Goal: Task Accomplishment & Management: Use online tool/utility

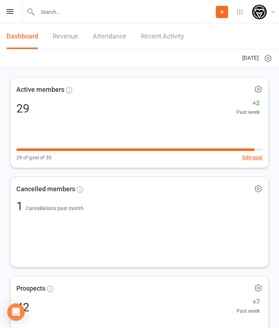
click at [48, 189] on span "Cancelled members" at bounding box center [45, 189] width 59 height 11
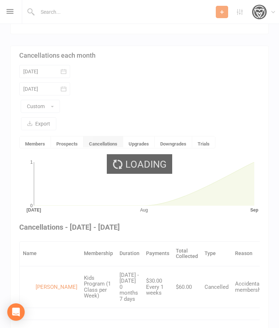
scroll to position [191, 0]
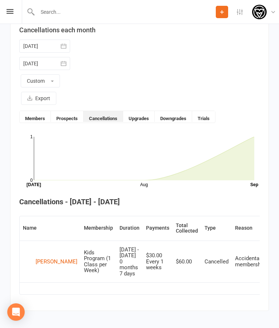
click at [4, 12] on div "Prospect Member Non-attending contact Class / event Appointment Grading event T…" at bounding box center [139, 12] width 279 height 24
click at [7, 10] on icon at bounding box center [10, 11] width 7 height 5
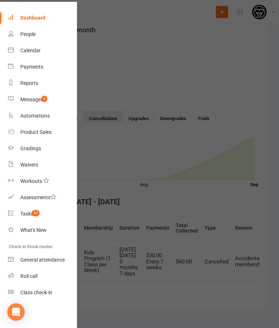
scroll to position [21, 1]
click at [45, 293] on div "Class check-in" at bounding box center [36, 293] width 32 height 6
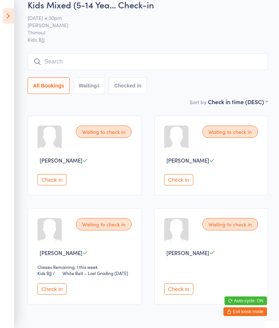
scroll to position [13, 0]
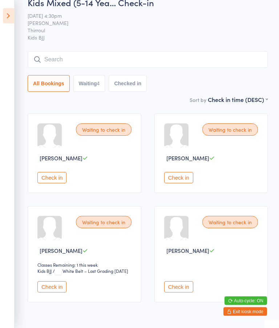
click at [184, 253] on span "[PERSON_NAME]" at bounding box center [187, 251] width 43 height 8
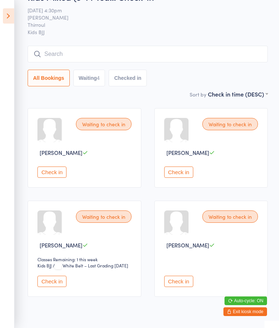
click at [47, 131] on div at bounding box center [49, 130] width 24 height 24
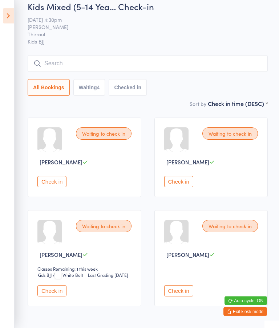
scroll to position [0, 0]
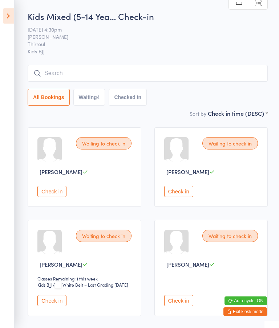
click at [247, 312] on button "Exit kiosk mode" at bounding box center [245, 311] width 44 height 9
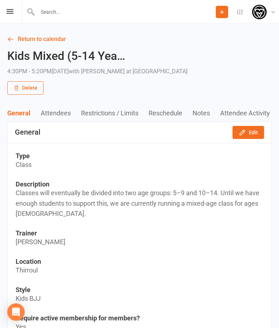
click at [12, 8] on div "Prospect Member Non-attending contact Class / event Appointment Grading event T…" at bounding box center [139, 12] width 279 height 24
click at [11, 9] on icon at bounding box center [10, 11] width 7 height 5
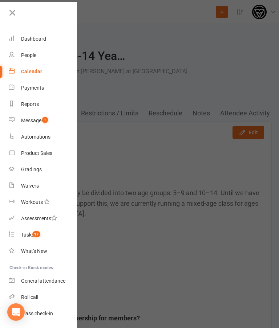
click at [24, 53] on div "People" at bounding box center [28, 55] width 15 height 6
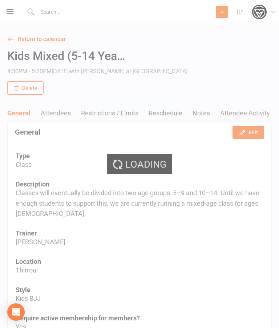
select select "25"
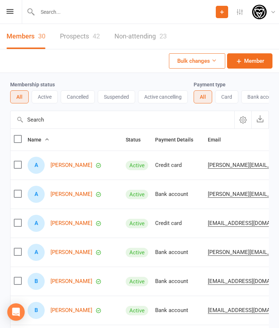
click at [84, 35] on link "Prospects 42" at bounding box center [80, 36] width 40 height 25
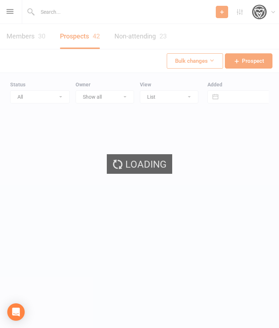
select select "25"
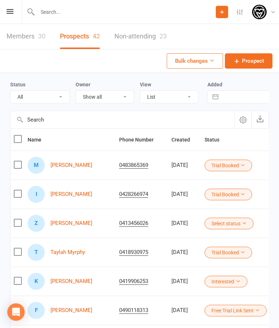
click at [74, 191] on link "[PERSON_NAME]" at bounding box center [71, 194] width 42 height 6
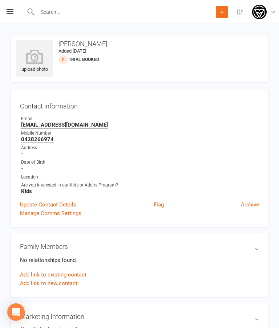
select select "25"
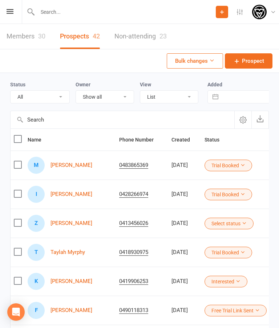
click at [66, 163] on link "[PERSON_NAME]" at bounding box center [71, 165] width 42 height 6
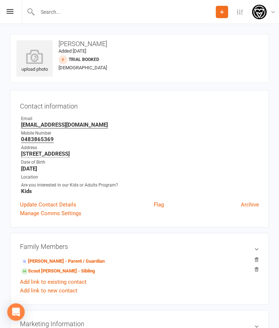
select select "25"
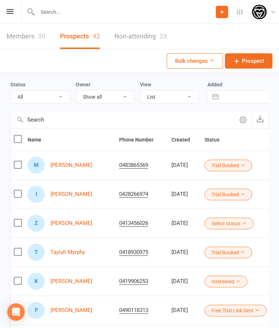
click at [67, 220] on link "[PERSON_NAME]" at bounding box center [71, 223] width 42 height 6
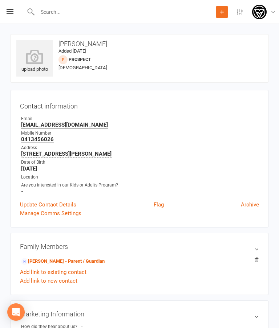
click at [9, 9] on icon at bounding box center [10, 11] width 7 height 5
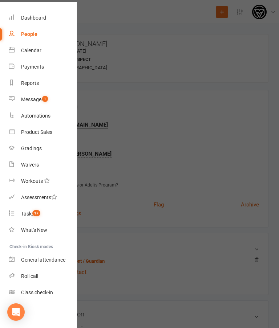
scroll to position [21, 0]
click at [43, 295] on div "Class check-in" at bounding box center [37, 293] width 32 height 6
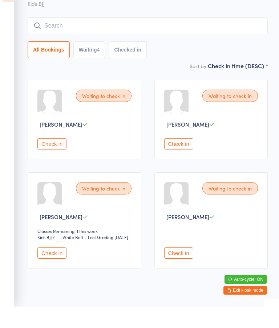
scroll to position [26, 0]
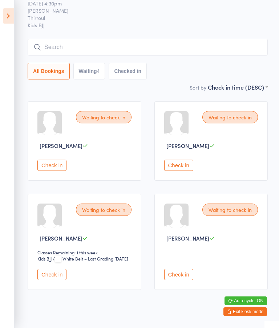
click at [151, 43] on input "search" at bounding box center [148, 47] width 240 height 17
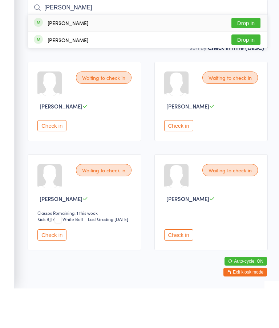
type input "Andre"
click at [245, 57] on button "Drop in" at bounding box center [245, 62] width 29 height 11
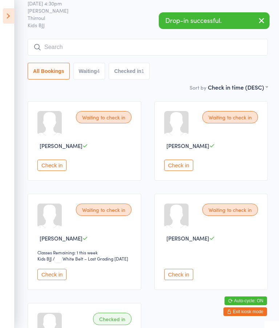
click at [104, 45] on input "search" at bounding box center [148, 47] width 240 height 17
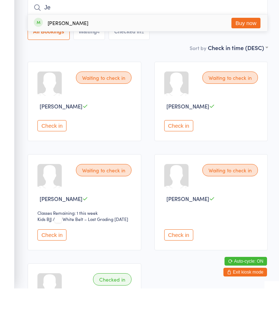
type input "Je"
click at [65, 54] on div "Jett Johnson Buy now" at bounding box center [147, 62] width 239 height 17
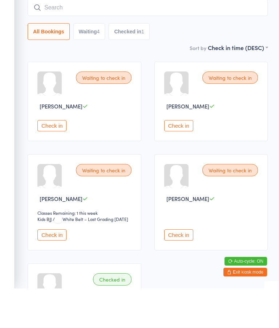
scroll to position [66, 0]
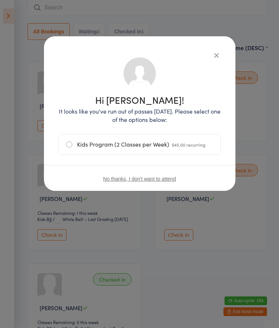
click at [216, 52] on icon "button" at bounding box center [216, 55] width 8 height 8
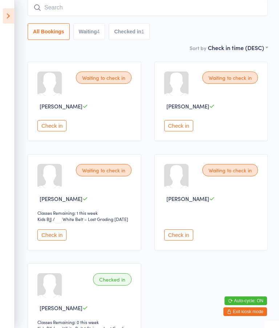
click at [99, 7] on input "search" at bounding box center [148, 7] width 240 height 17
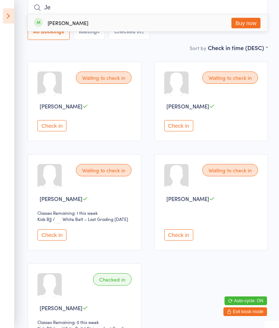
type input "J"
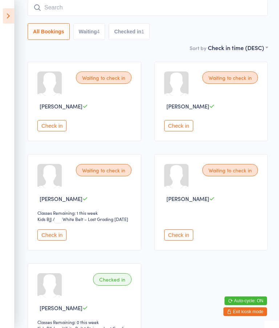
click at [47, 130] on button "Check in" at bounding box center [51, 125] width 29 height 11
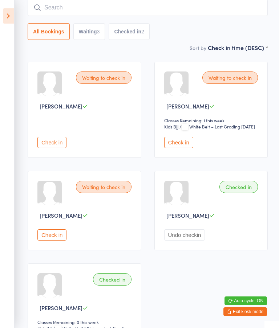
click at [113, 3] on input "search" at bounding box center [148, 7] width 240 height 17
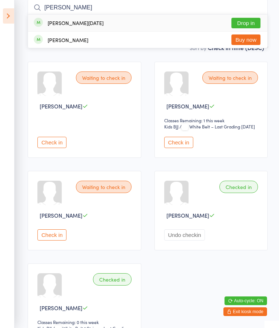
type input "Harvey"
click at [253, 24] on button "Drop in" at bounding box center [245, 23] width 29 height 11
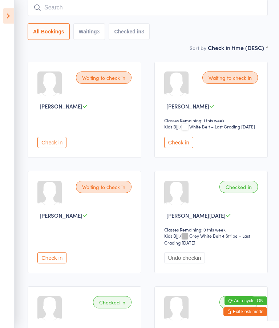
click at [147, 4] on input "search" at bounding box center [148, 7] width 240 height 17
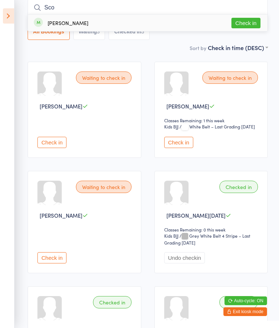
click at [233, 80] on div "Waiting to check in" at bounding box center [230, 78] width 56 height 12
click at [236, 81] on div "Waiting to check in" at bounding box center [230, 78] width 56 height 12
click at [182, 148] on button "Check in" at bounding box center [178, 142] width 29 height 11
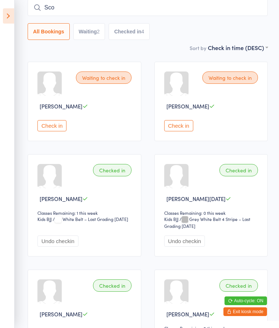
click at [89, 7] on input "Sco" at bounding box center [148, 7] width 240 height 17
type input "S"
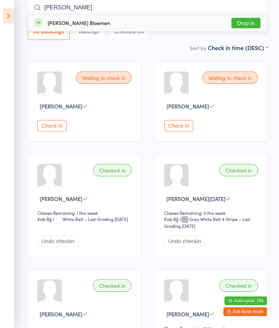
type input "Tully"
click at [249, 23] on button "Drop in" at bounding box center [245, 23] width 29 height 11
click at [250, 24] on div "Tully Bloemen Drop in All Bookings Waiting 2 Checked in 4" at bounding box center [148, 19] width 240 height 41
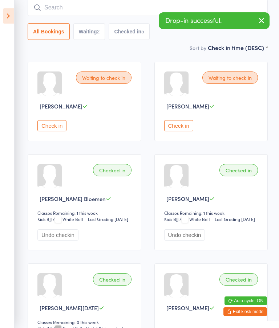
click at [58, 124] on button "Check in" at bounding box center [51, 125] width 29 height 11
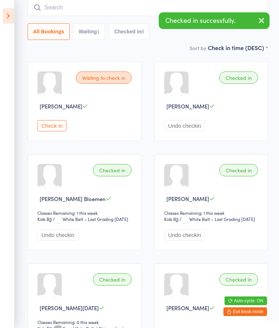
click at [57, 130] on button "Check in" at bounding box center [51, 125] width 29 height 11
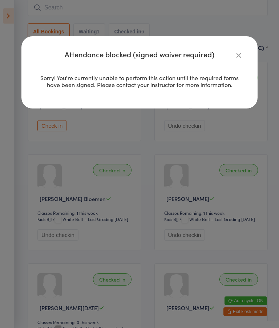
click at [234, 55] on icon "button" at bounding box center [238, 55] width 8 height 8
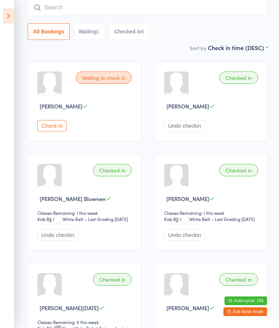
click at [46, 125] on button "Check in" at bounding box center [51, 125] width 29 height 11
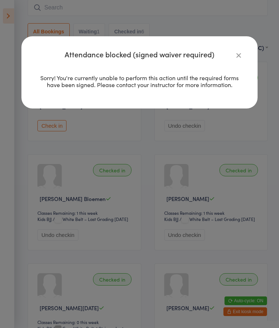
click at [234, 54] on icon "button" at bounding box center [238, 55] width 8 height 8
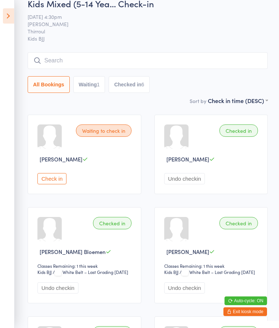
scroll to position [0, 0]
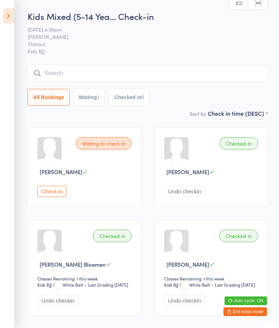
click at [243, 310] on button "Exit kiosk mode" at bounding box center [245, 311] width 44 height 9
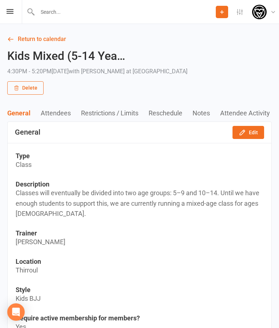
click at [7, 15] on div "Prospect Member Non-attending contact Class / event Appointment Grading event T…" at bounding box center [139, 12] width 279 height 24
click at [9, 12] on icon at bounding box center [10, 11] width 7 height 5
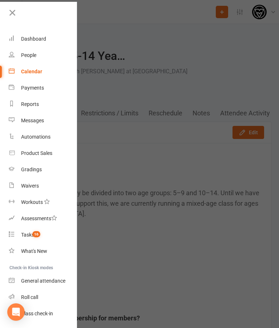
click at [26, 57] on div "People" at bounding box center [28, 55] width 15 height 6
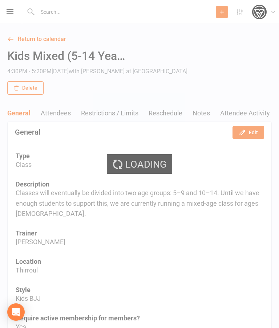
select select "25"
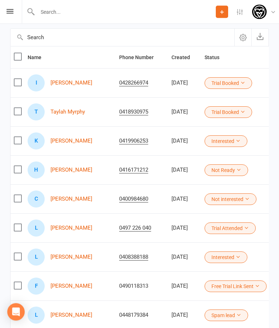
scroll to position [82, 0]
click at [73, 85] on link "[PERSON_NAME]" at bounding box center [71, 83] width 42 height 6
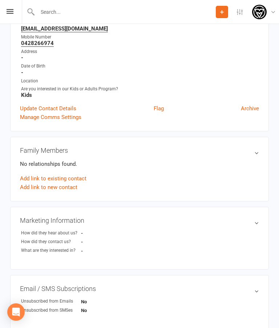
scroll to position [93, 0]
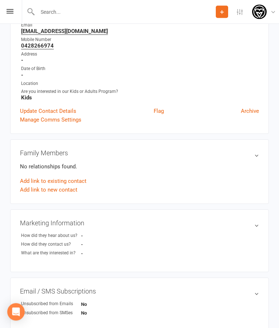
click at [65, 182] on link "Add link to existing contact" at bounding box center [53, 181] width 66 height 9
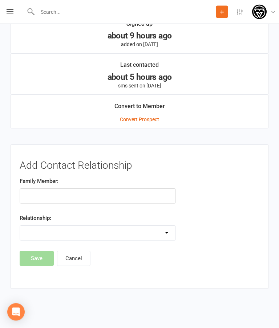
scroll to position [561, 0]
click at [117, 189] on input "text" at bounding box center [98, 196] width 156 height 15
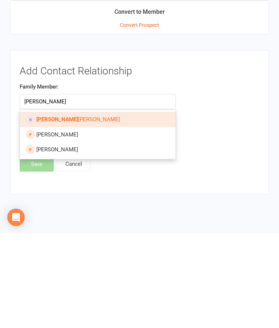
click at [53, 211] on span "Neil Smith" at bounding box center [77, 214] width 83 height 7
type input "Neil Smith"
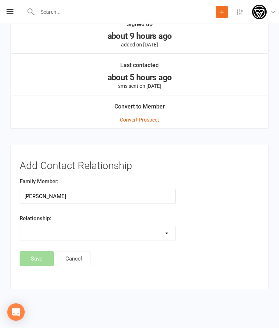
click at [169, 227] on select "Parent / Guardian Child Sibling (parent not in system) Spouse / Partner Cousin …" at bounding box center [97, 233] width 155 height 15
select select "0"
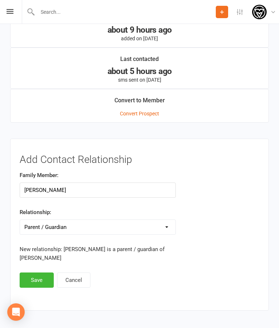
click at [36, 281] on button "Save" at bounding box center [37, 280] width 34 height 15
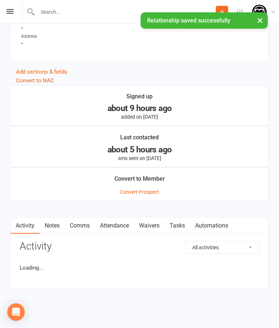
scroll to position [488, 0]
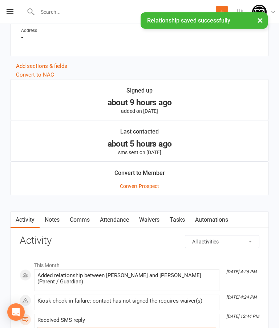
click at [7, 12] on icon at bounding box center [10, 11] width 7 height 5
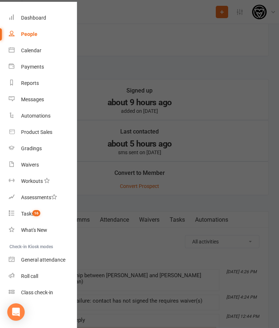
scroll to position [21, 0]
click at [44, 294] on div "Class check-in" at bounding box center [37, 293] width 32 height 6
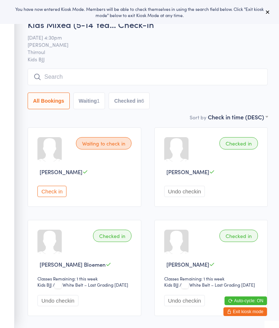
click at [51, 192] on button "Check in" at bounding box center [51, 191] width 29 height 11
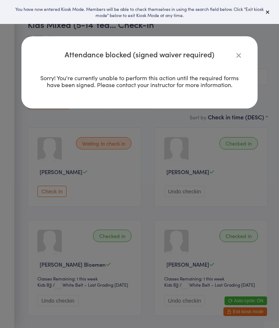
click at [237, 55] on icon "button" at bounding box center [238, 55] width 8 height 8
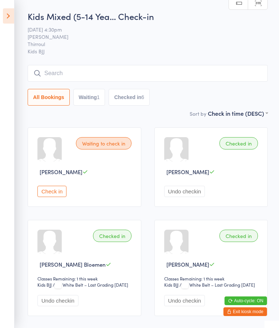
click at [73, 71] on input "search" at bounding box center [148, 73] width 240 height 17
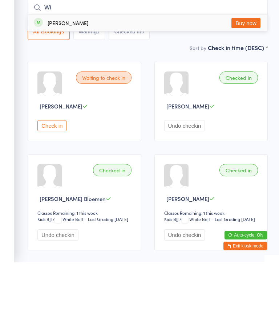
type input "W"
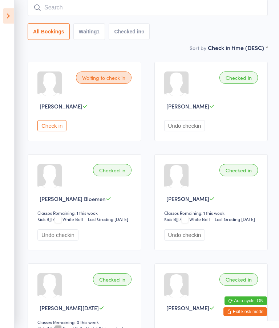
click at [83, 10] on input "search" at bounding box center [148, 7] width 240 height 17
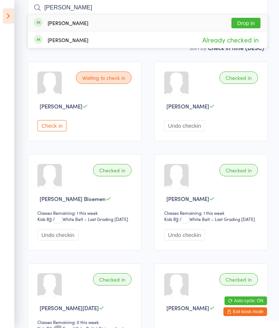
type input "[PERSON_NAME]"
click at [240, 21] on button "Drop in" at bounding box center [245, 23] width 29 height 11
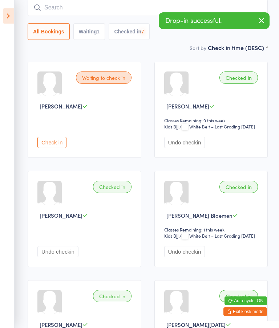
click at [142, 10] on input "search" at bounding box center [148, 7] width 240 height 17
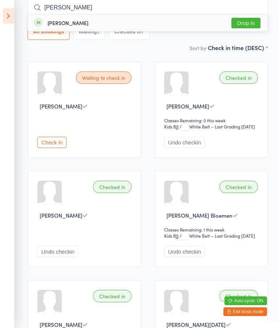
type input "[PERSON_NAME]"
click at [243, 25] on button "Drop in" at bounding box center [245, 23] width 29 height 11
